Goal: Task Accomplishment & Management: Use online tool/utility

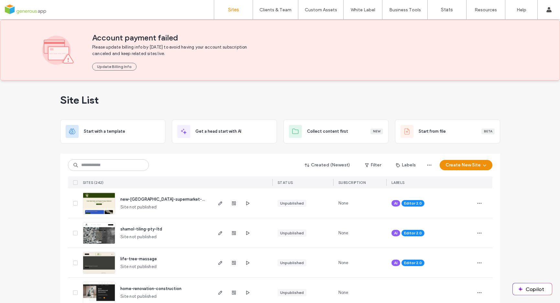
scroll to position [57, 0]
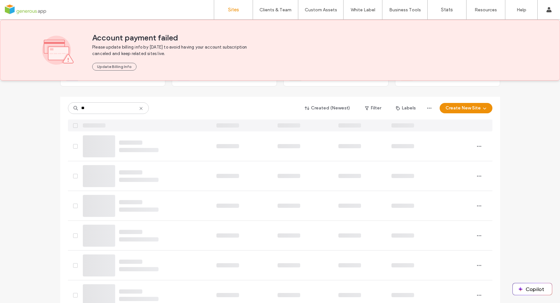
type input "*"
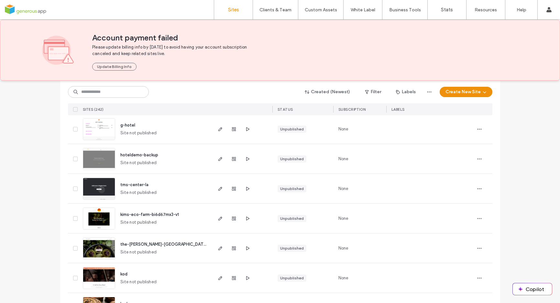
scroll to position [2143, 0]
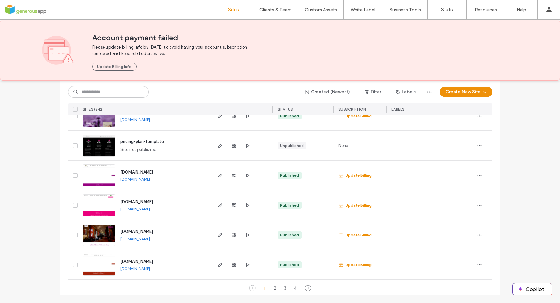
click at [305, 287] on icon at bounding box center [308, 288] width 6 height 6
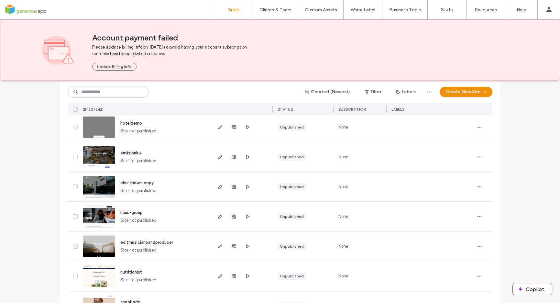
scroll to position [0, 0]
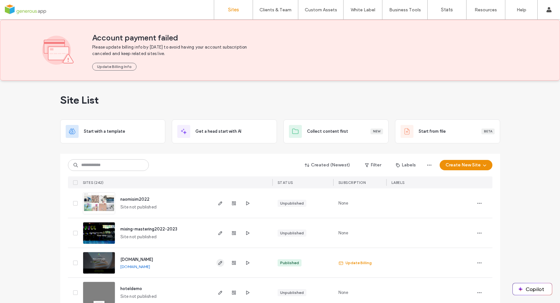
click at [218, 263] on icon "button" at bounding box center [220, 262] width 5 height 5
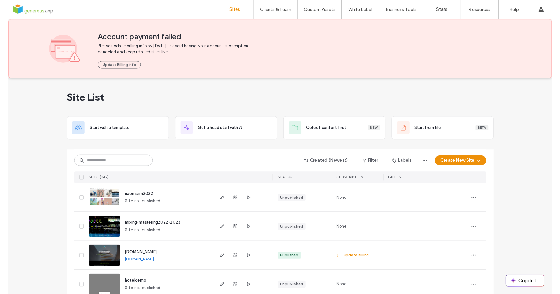
scroll to position [13, 0]
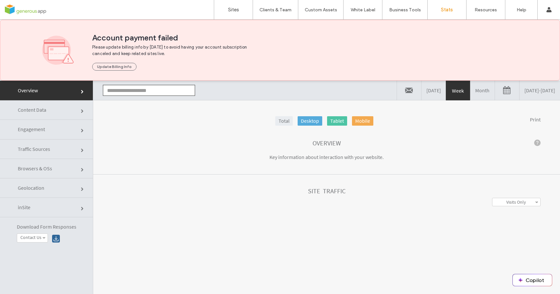
type input "**********"
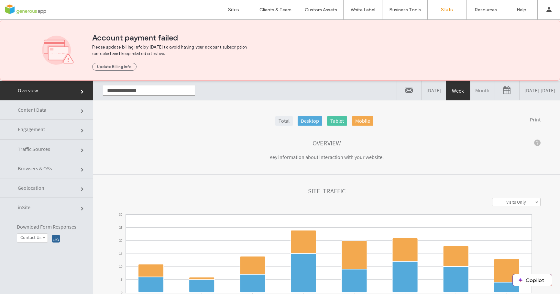
click link "Content Data"
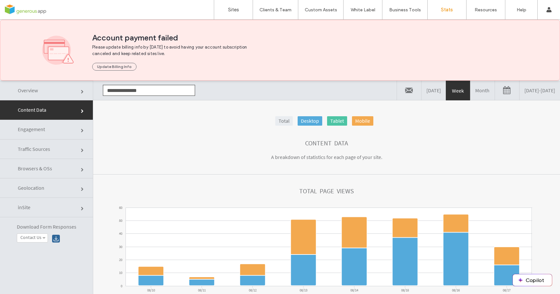
click at [471, 91] on link "Month" at bounding box center [483, 90] width 24 height 19
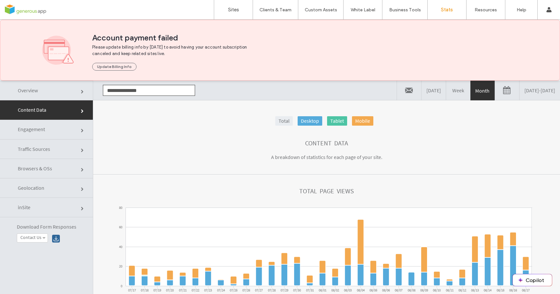
click at [446, 88] on link "Week" at bounding box center [458, 90] width 24 height 19
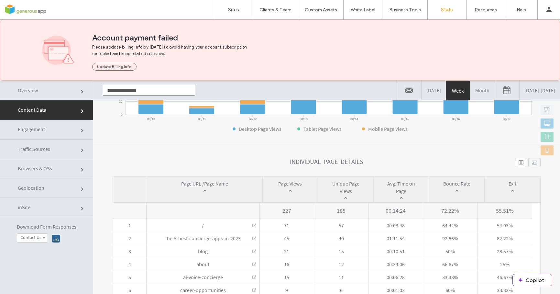
scroll to position [217, 0]
